Goal: Task Accomplishment & Management: Use online tool/utility

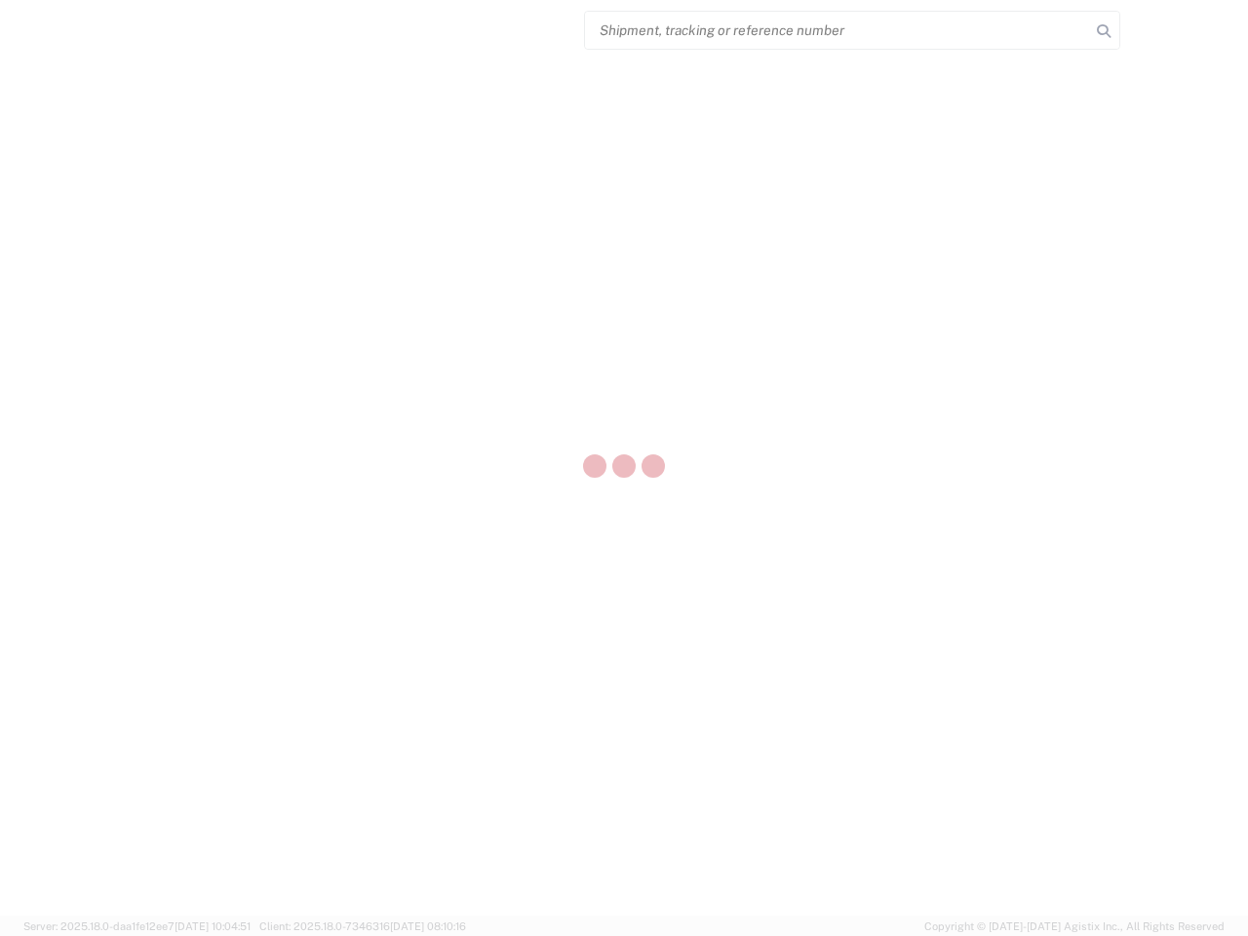
select select "US"
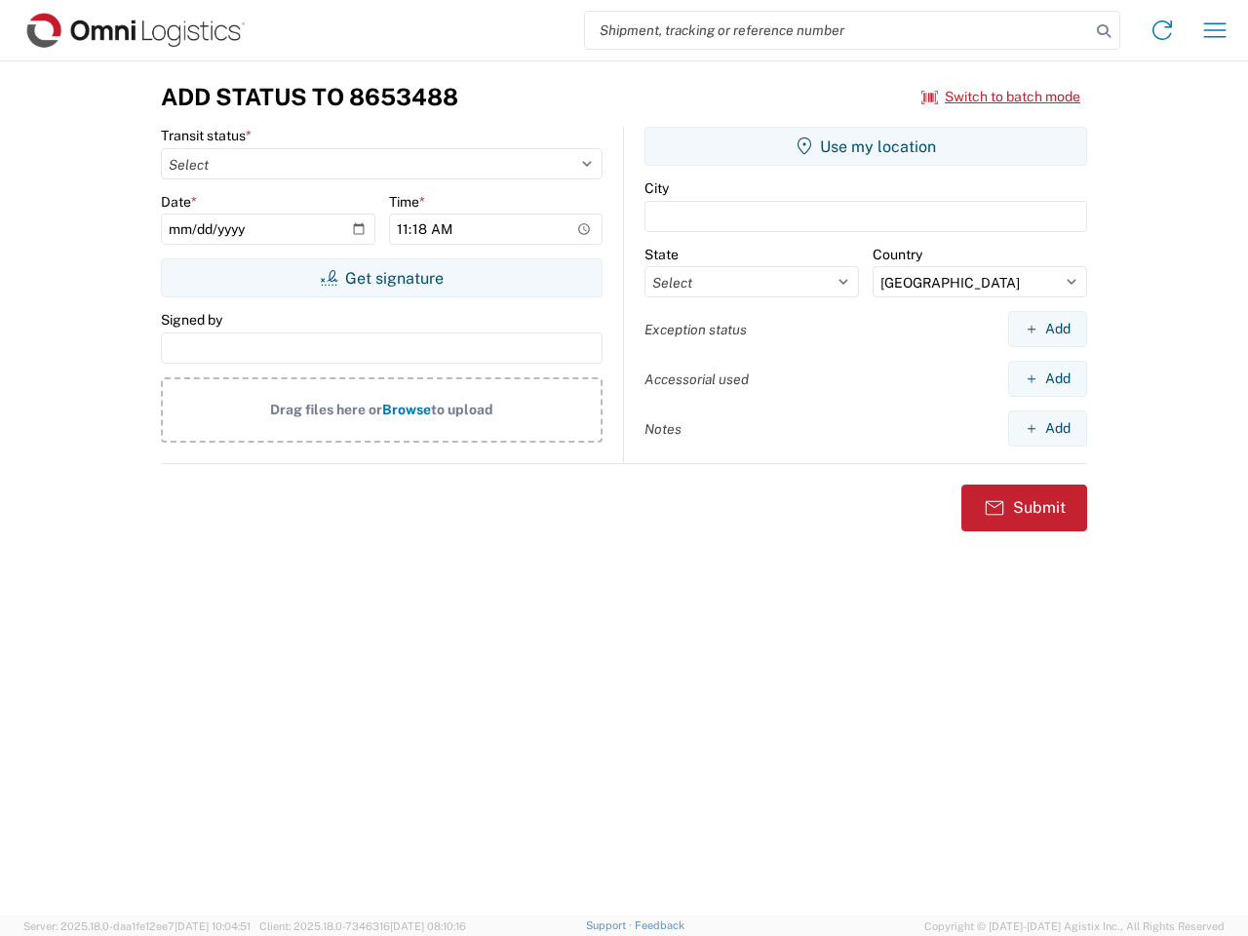
click at [837, 30] on input "search" at bounding box center [837, 30] width 505 height 37
click at [1104, 31] on icon at bounding box center [1103, 31] width 27 height 27
click at [1162, 30] on icon at bounding box center [1162, 30] width 31 height 31
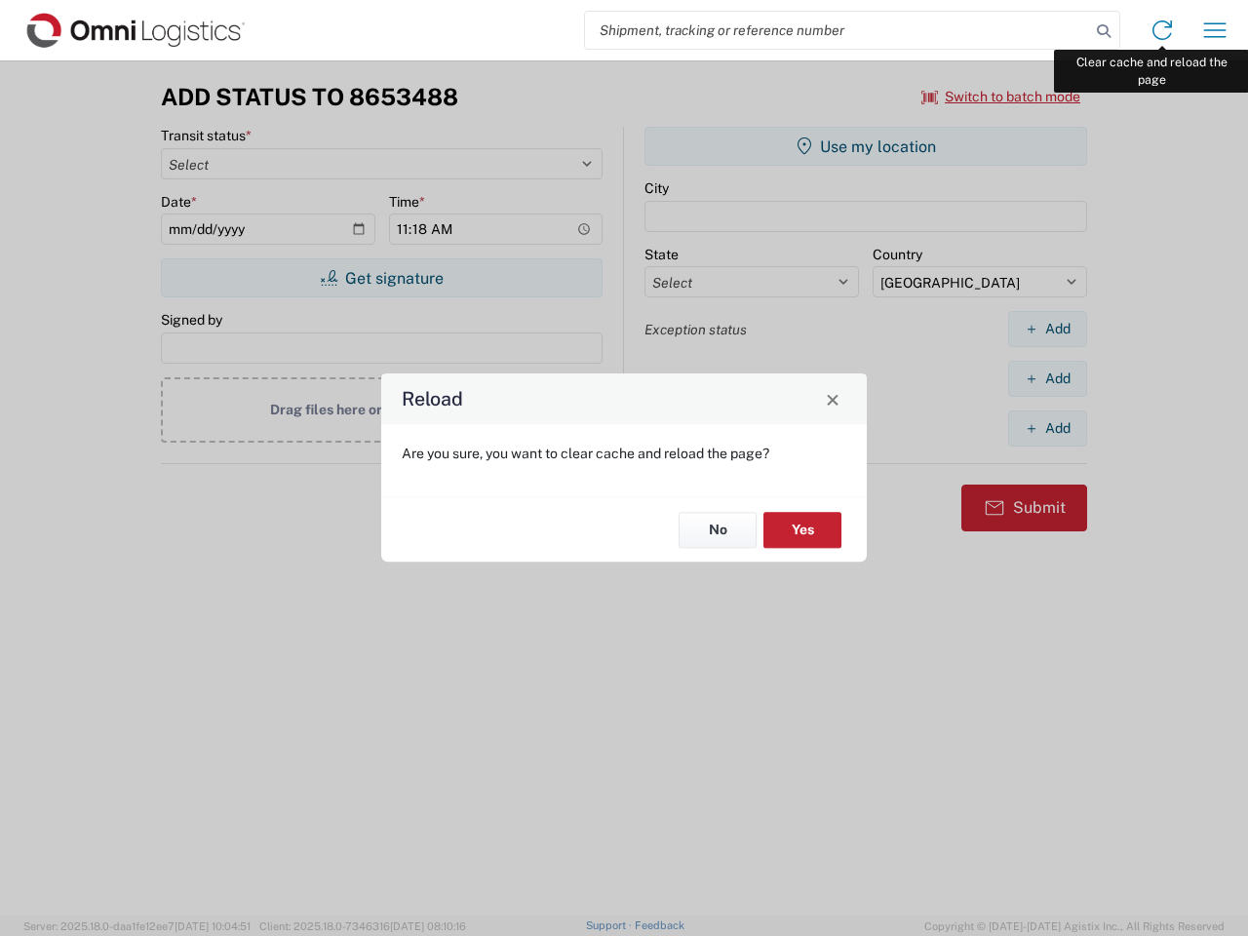
click at [1215, 30] on div "Reload Are you sure, you want to clear cache and reload the page? No Yes" at bounding box center [624, 468] width 1248 height 936
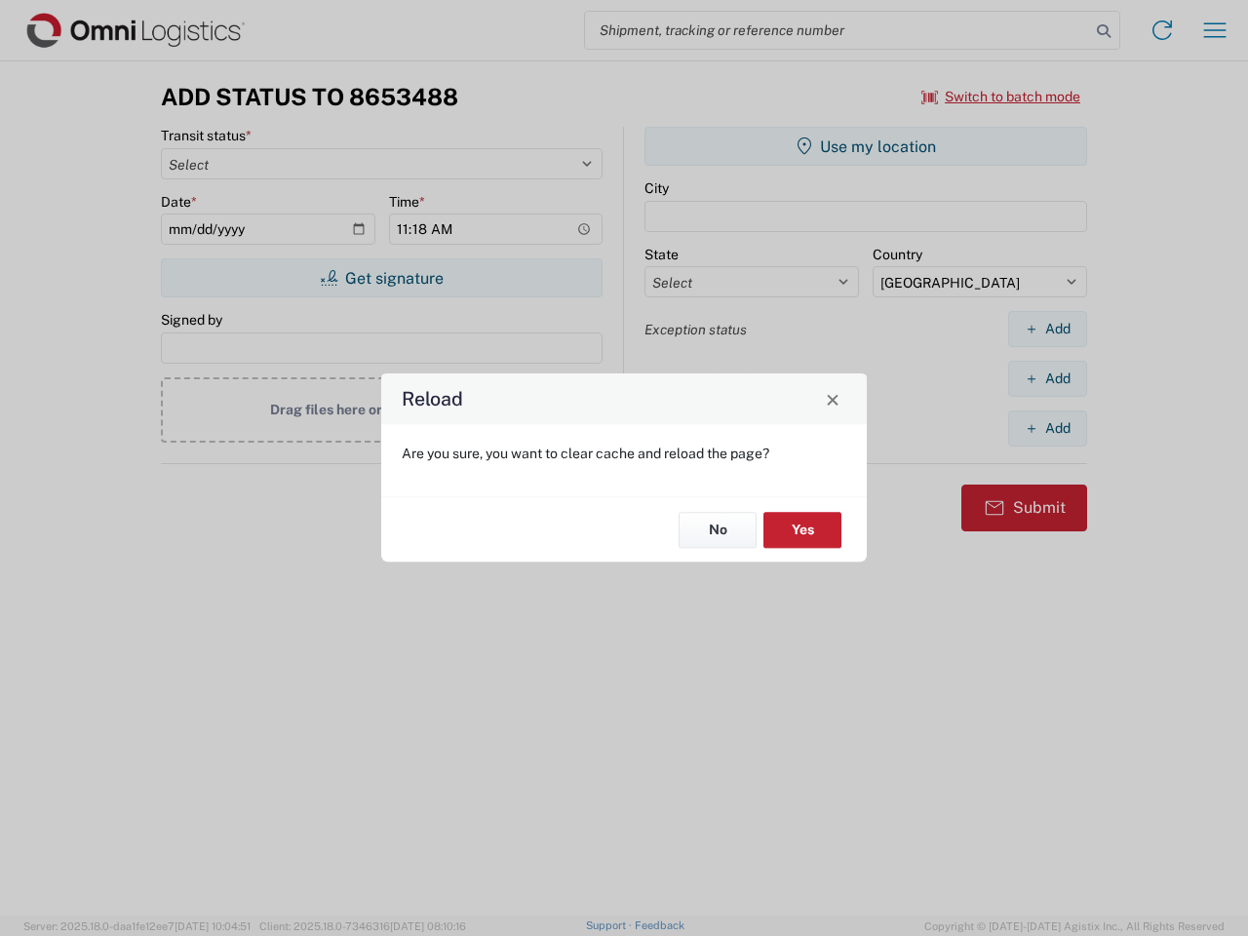
click at [1001, 97] on div "Reload Are you sure, you want to clear cache and reload the page? No Yes" at bounding box center [624, 468] width 1248 height 936
click at [381, 278] on div "Reload Are you sure, you want to clear cache and reload the page? No Yes" at bounding box center [624, 468] width 1248 height 936
click at [866, 146] on div "Reload Are you sure, you want to clear cache and reload the page? No Yes" at bounding box center [624, 468] width 1248 height 936
click at [1047, 329] on div "Reload Are you sure, you want to clear cache and reload the page? No Yes" at bounding box center [624, 468] width 1248 height 936
click at [1047, 378] on div "Reload Are you sure, you want to clear cache and reload the page? No Yes" at bounding box center [624, 468] width 1248 height 936
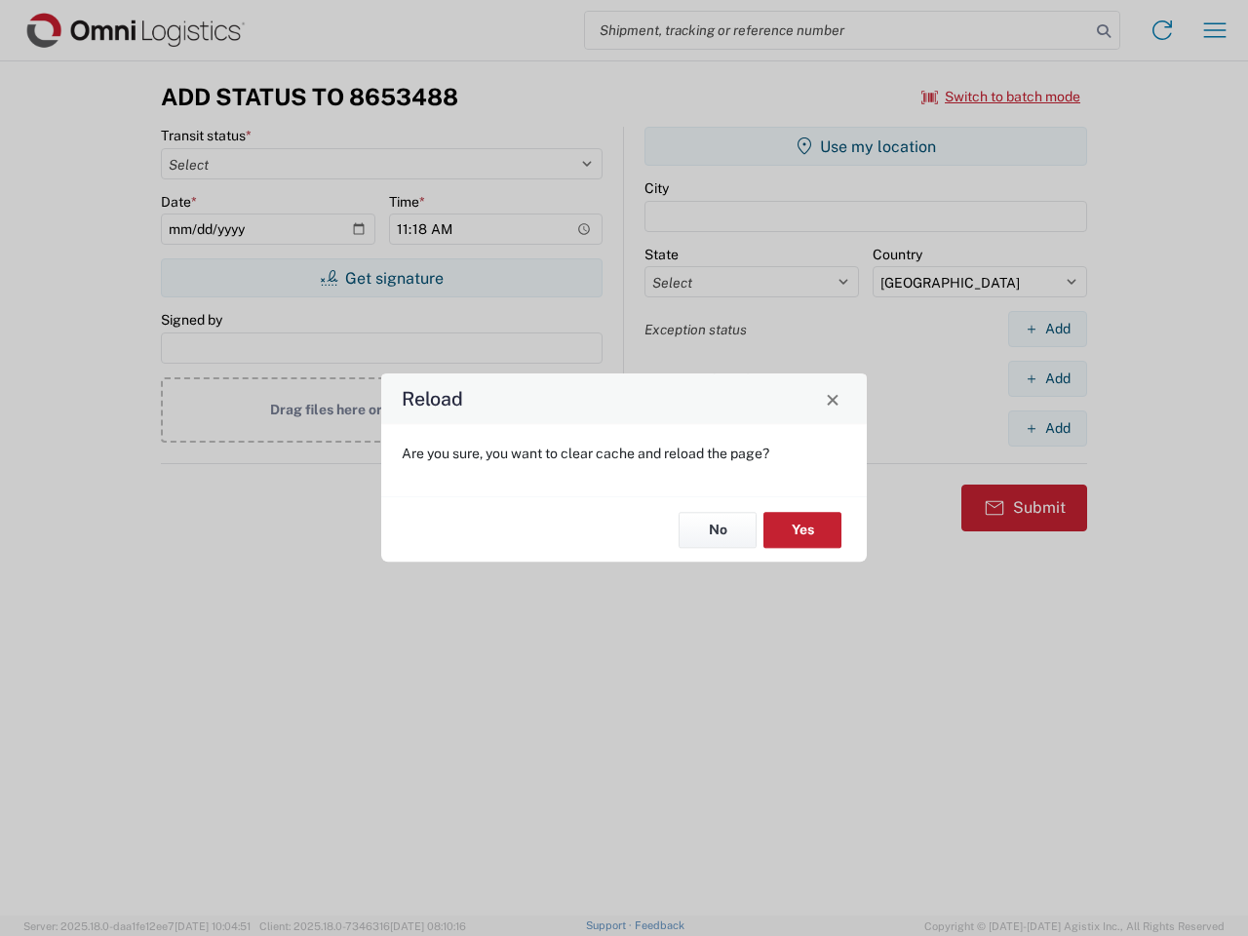
click at [1047, 428] on div "Reload Are you sure, you want to clear cache and reload the page? No Yes" at bounding box center [624, 468] width 1248 height 936
